Goal: Browse casually: Explore the website without a specific task or goal

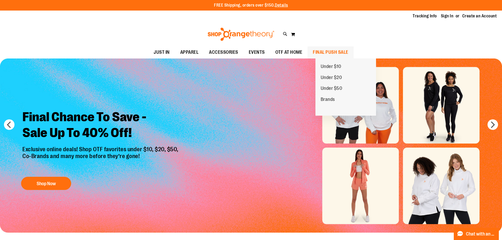
click at [331, 52] on span "FINAL PUSH SALE" at bounding box center [331, 52] width 36 height 12
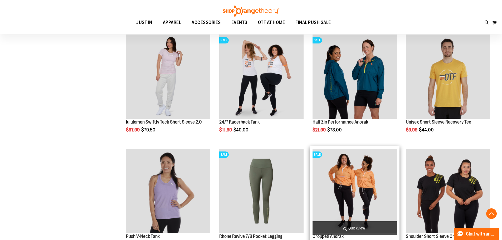
scroll to position [316, 0]
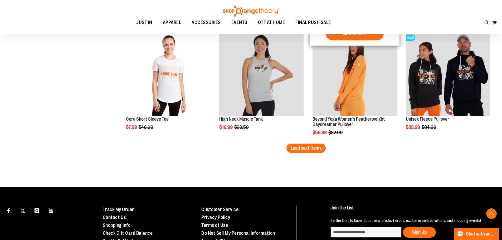
scroll to position [1002, 0]
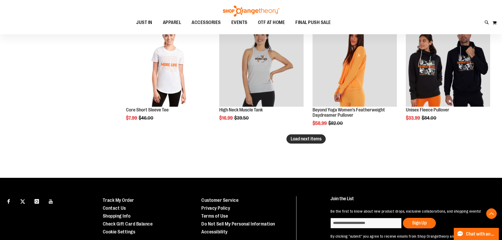
click at [307, 140] on span "Load next items" at bounding box center [306, 138] width 31 height 5
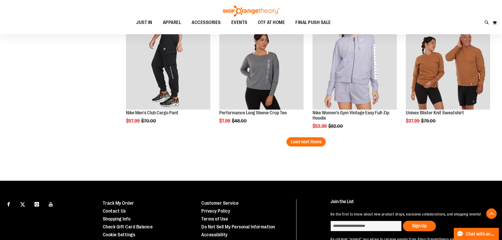
scroll to position [1344, 0]
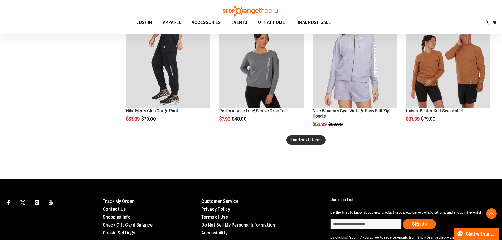
click at [316, 141] on span "Load next items" at bounding box center [306, 139] width 31 height 5
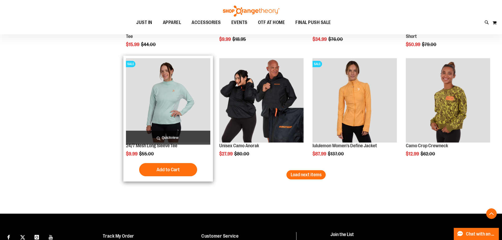
scroll to position [1661, 0]
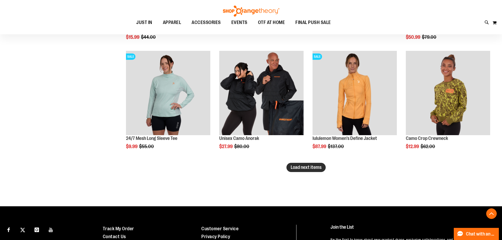
click at [301, 166] on span "Load next items" at bounding box center [306, 167] width 31 height 5
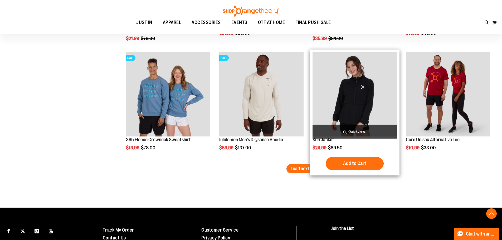
scroll to position [2003, 0]
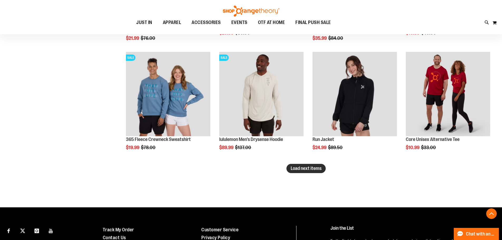
click at [292, 169] on span "Load next items" at bounding box center [306, 168] width 31 height 5
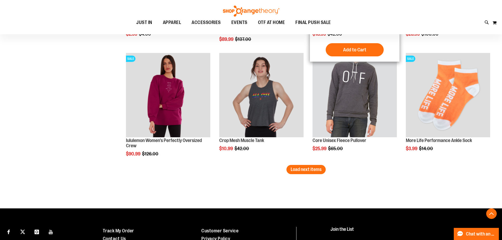
scroll to position [2372, 0]
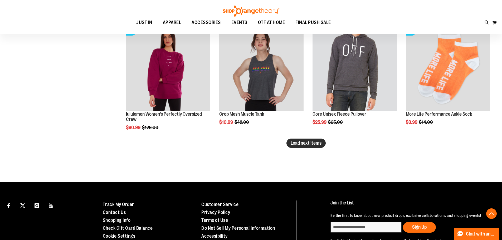
click at [304, 141] on span "Load next items" at bounding box center [306, 143] width 31 height 5
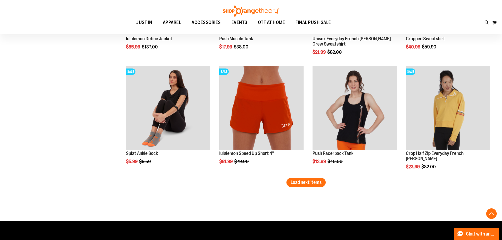
scroll to position [2689, 0]
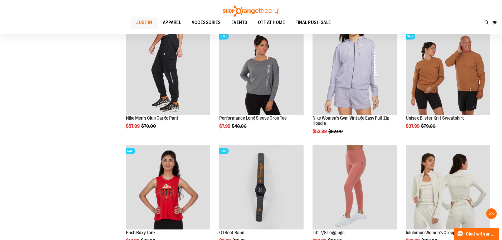
scroll to position [1259, 0]
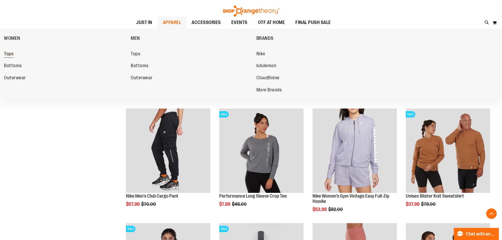
click at [9, 54] on span "Tops" at bounding box center [8, 54] width 9 height 7
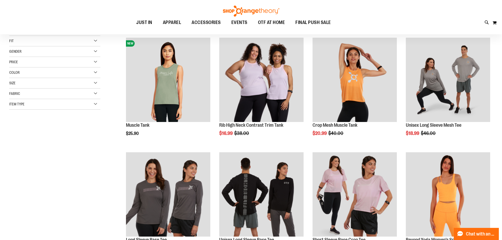
scroll to position [79, 0]
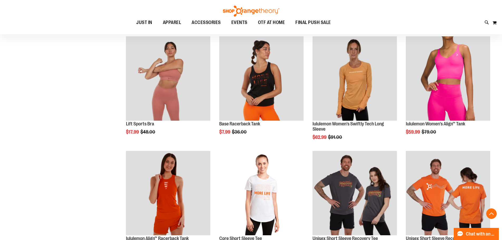
scroll to position [422, 0]
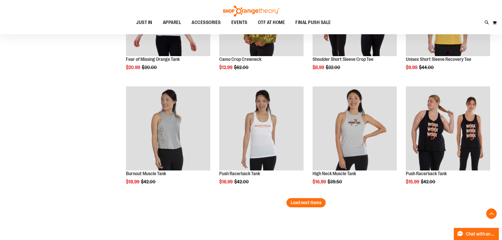
scroll to position [949, 0]
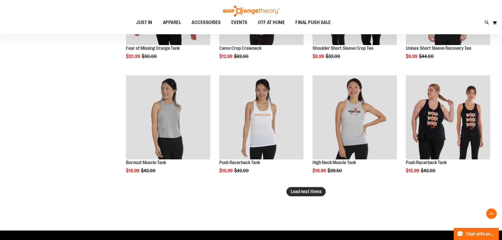
click at [297, 190] on span "Load next items" at bounding box center [306, 191] width 31 height 5
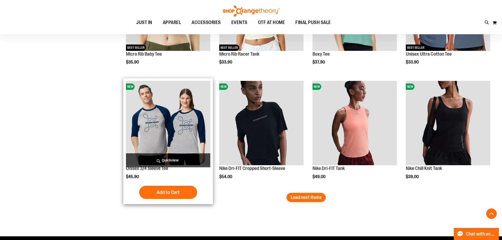
scroll to position [1292, 0]
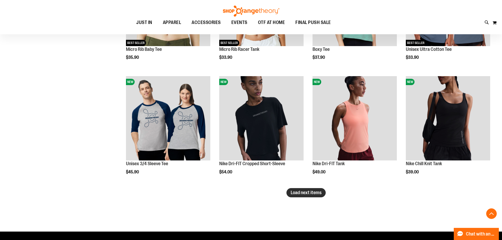
click at [315, 194] on span "Load next items" at bounding box center [306, 192] width 31 height 5
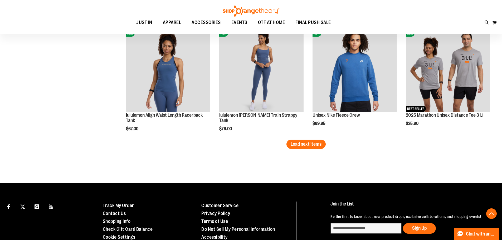
scroll to position [1687, 0]
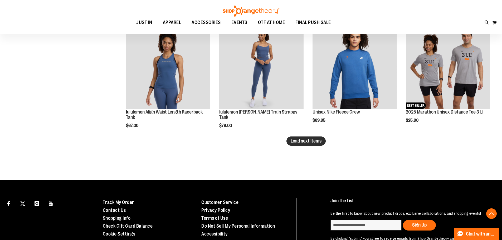
click at [311, 141] on span "Load next items" at bounding box center [306, 140] width 31 height 5
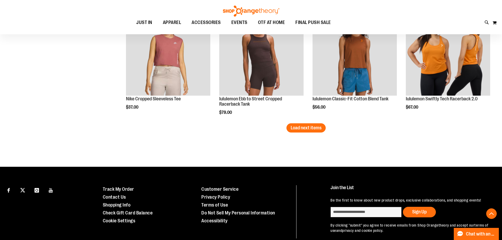
scroll to position [2056, 0]
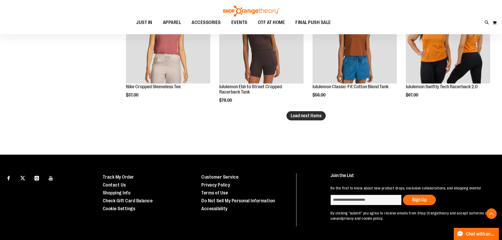
click at [300, 114] on span "Load next items" at bounding box center [306, 115] width 31 height 5
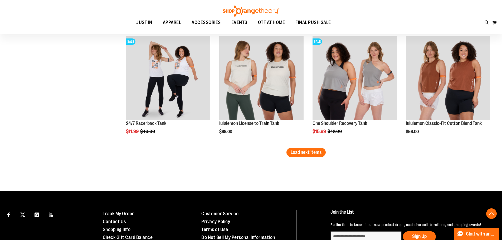
scroll to position [2372, 0]
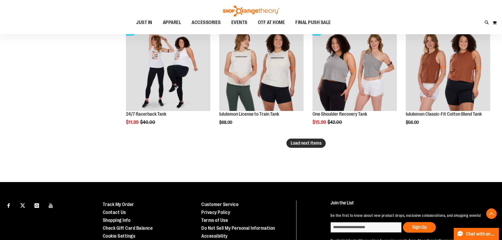
click at [310, 142] on span "Load next items" at bounding box center [306, 143] width 31 height 5
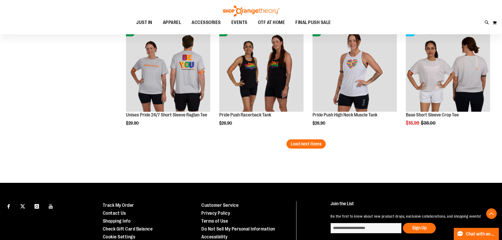
scroll to position [2762, 0]
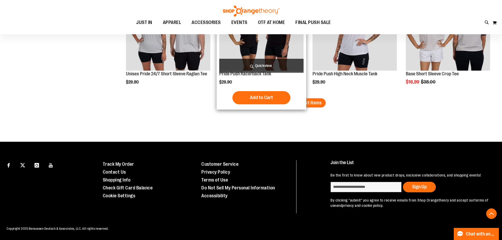
click at [296, 100] on span "Load next items" at bounding box center [306, 102] width 31 height 5
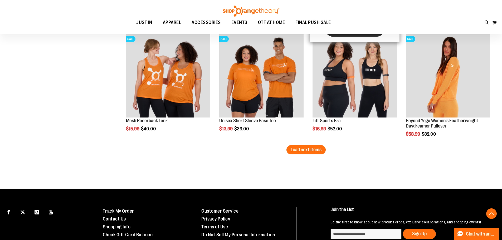
scroll to position [3105, 0]
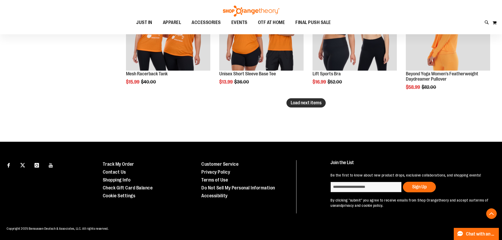
click at [288, 100] on button "Load next items" at bounding box center [306, 102] width 39 height 9
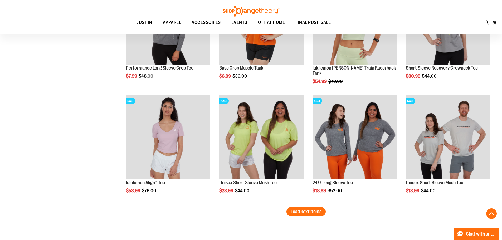
scroll to position [3342, 0]
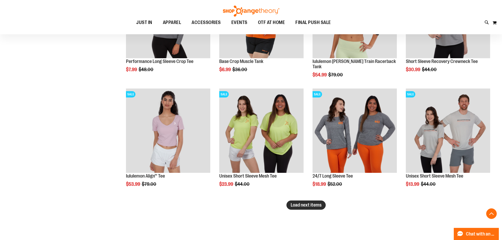
click at [322, 206] on span "Load next items" at bounding box center [306, 204] width 31 height 5
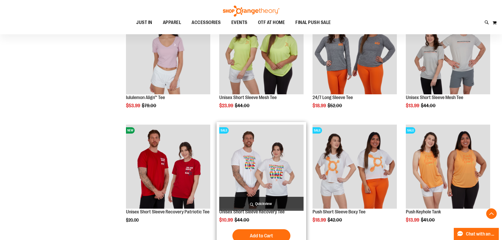
scroll to position [3421, 0]
